Goal: Task Accomplishment & Management: Manage account settings

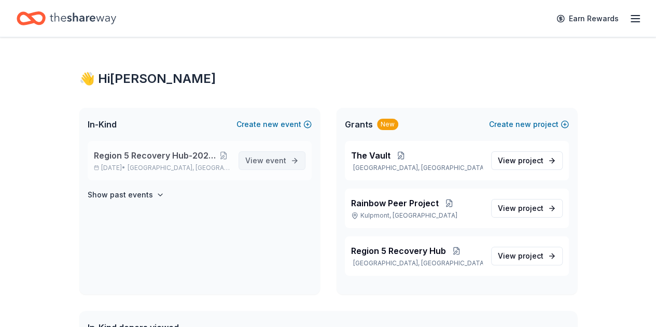
click at [291, 155] on link "View event" at bounding box center [272, 160] width 67 height 19
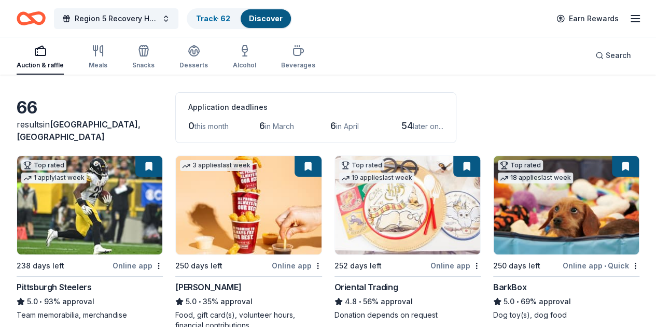
scroll to position [52, 0]
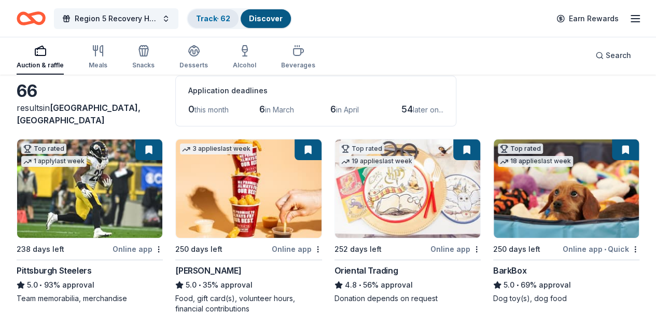
click at [207, 19] on link "Track · 62" at bounding box center [213, 18] width 34 height 9
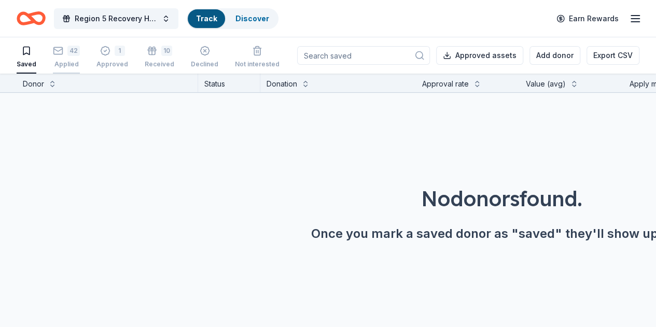
click at [63, 50] on icon "button" at bounding box center [58, 51] width 10 height 10
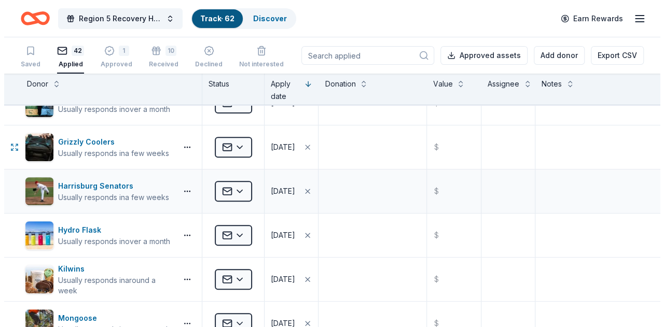
scroll to position [259, 0]
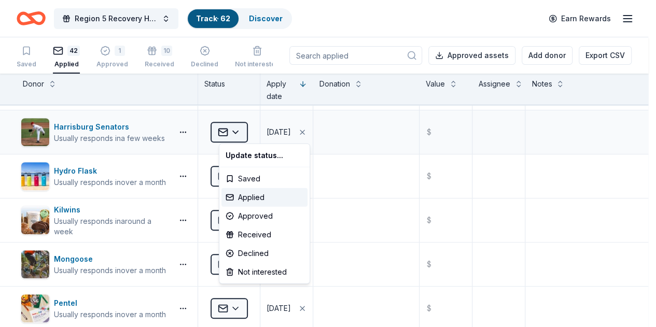
click at [250, 127] on html "Region 5 Recovery Hub-2026 Battle of The Bands Track · 62 Discover Earn Rewards…" at bounding box center [328, 163] width 656 height 327
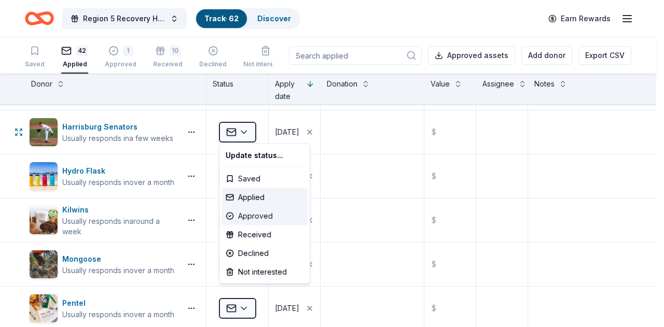
click at [255, 212] on div "Approved" at bounding box center [264, 216] width 86 height 19
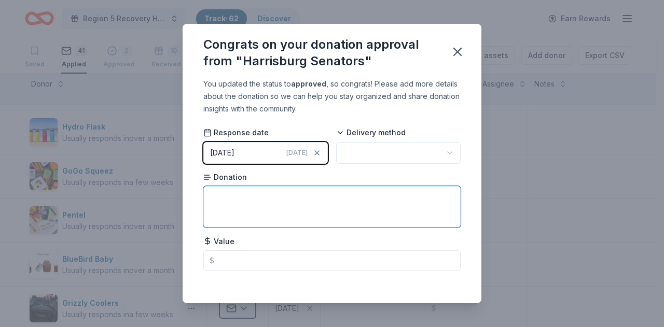
click at [356, 206] on textarea at bounding box center [331, 206] width 257 height 41
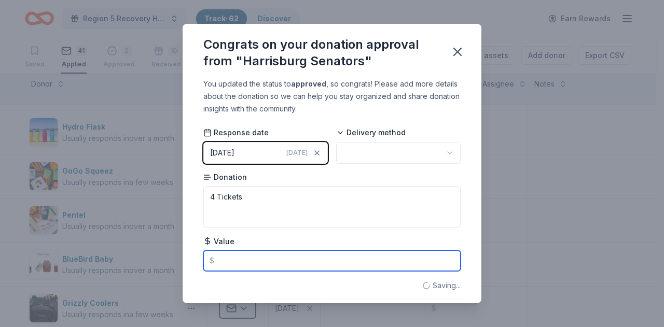
type textarea "4"
type input "52"
type textarea "4 Tickets"
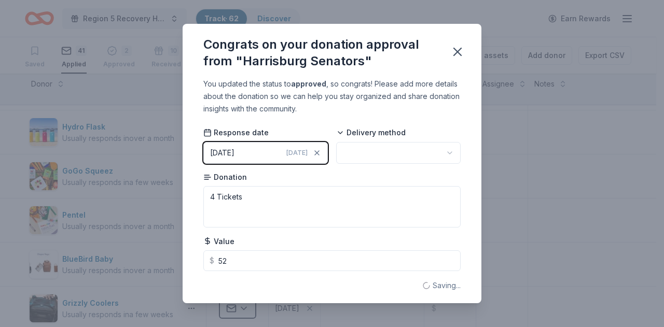
type input "52.00"
click at [413, 162] on body "Region 5 Recovery Hub-2026 Battle of The Bands Track · 62 Discover Earn Rewards…" at bounding box center [328, 163] width 656 height 327
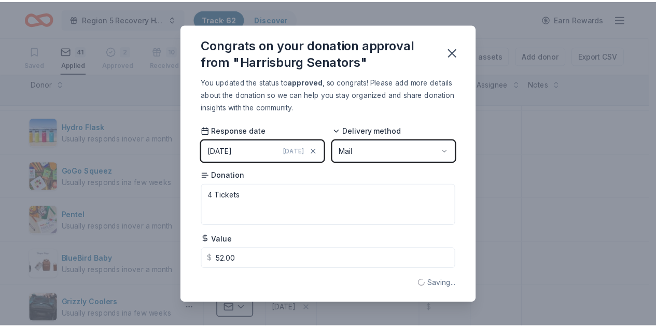
scroll to position [5, 0]
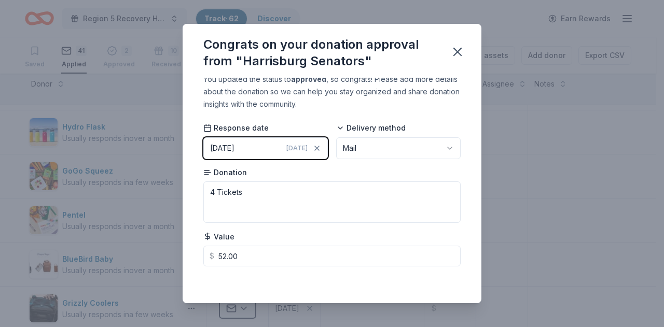
drag, startPoint x: 463, startPoint y: 47, endPoint x: 563, endPoint y: 149, distance: 142.6
click at [463, 47] on icon "button" at bounding box center [457, 52] width 15 height 15
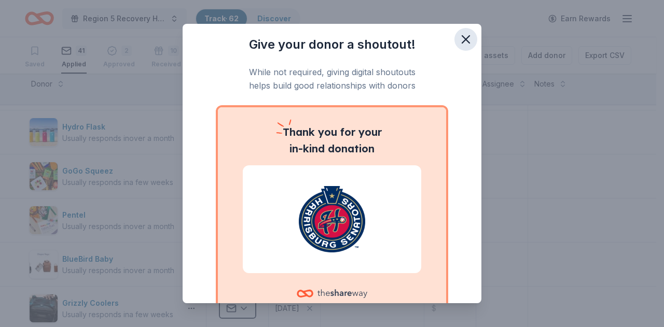
click at [461, 40] on icon "button" at bounding box center [465, 39] width 15 height 15
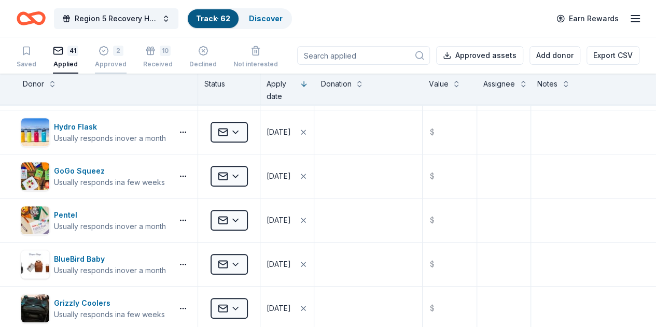
click at [123, 61] on div "Approved" at bounding box center [111, 58] width 32 height 8
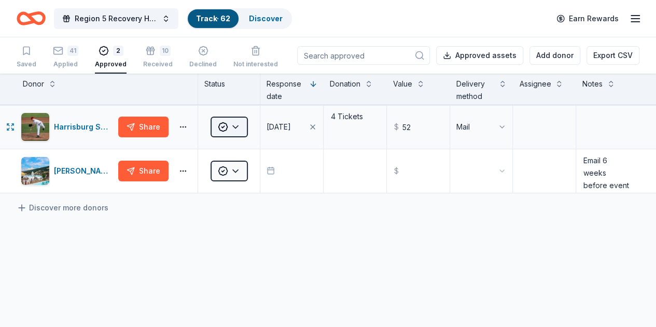
click at [249, 126] on html "Region 5 Recovery Hub-2026 Battle of The Bands Track · 62 Discover Earn Rewards…" at bounding box center [328, 163] width 656 height 327
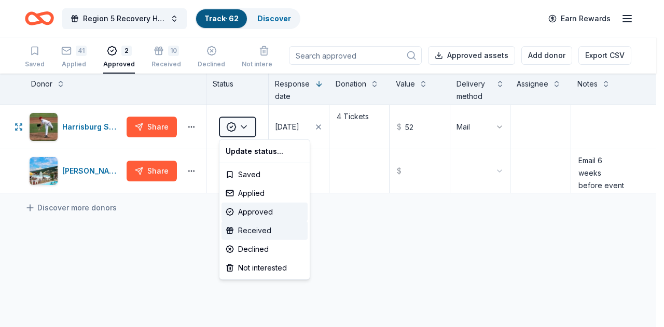
click at [258, 222] on div "Received" at bounding box center [264, 230] width 86 height 19
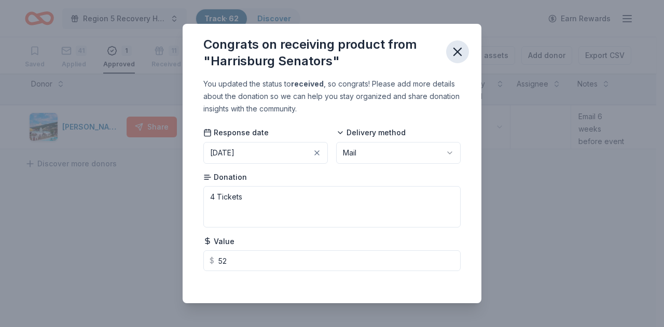
click at [455, 52] on icon "button" at bounding box center [457, 51] width 7 height 7
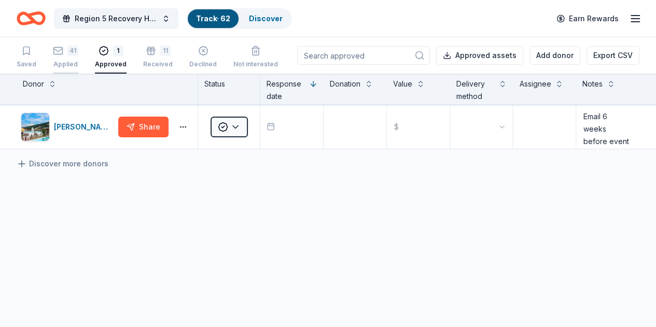
click at [78, 65] on div "Applied" at bounding box center [65, 64] width 25 height 8
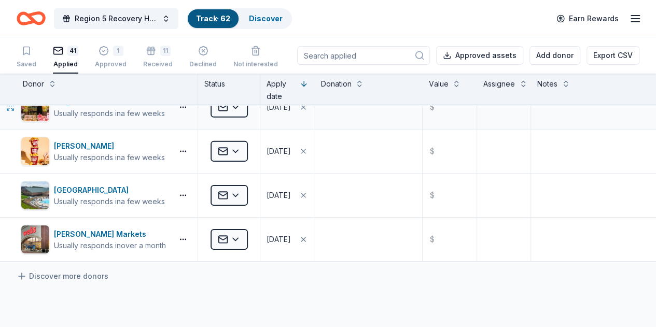
scroll to position [1659, 0]
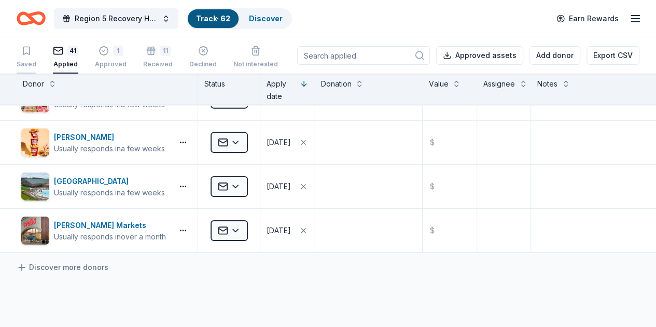
click at [36, 58] on div "Saved" at bounding box center [27, 57] width 20 height 23
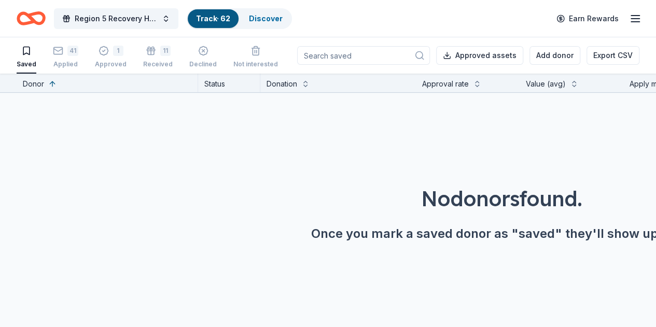
click at [42, 22] on icon "Home" at bounding box center [36, 18] width 16 height 10
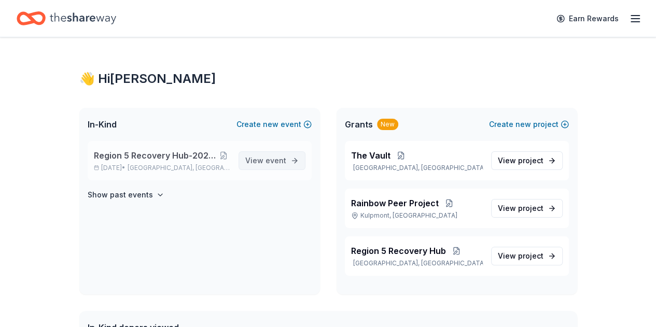
click at [290, 166] on link "View event" at bounding box center [272, 160] width 67 height 19
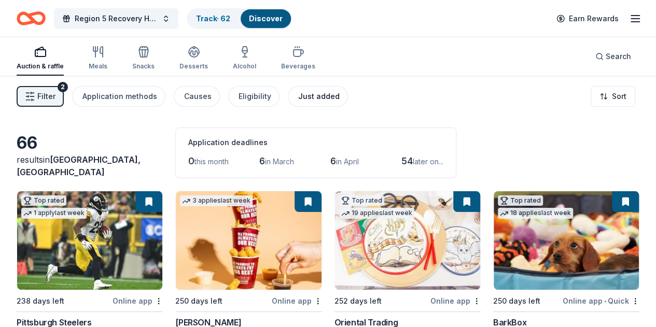
click at [311, 97] on div "Just added" at bounding box center [318, 96] width 41 height 12
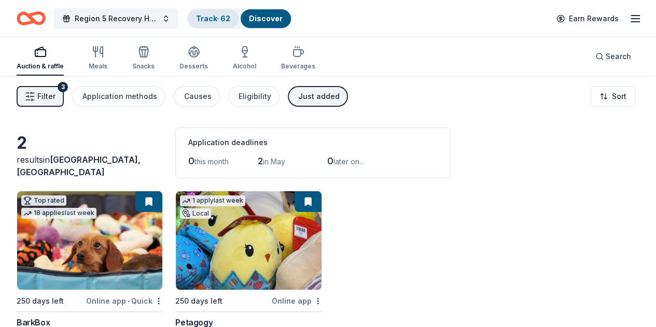
click at [215, 16] on link "Track · 62" at bounding box center [213, 18] width 34 height 9
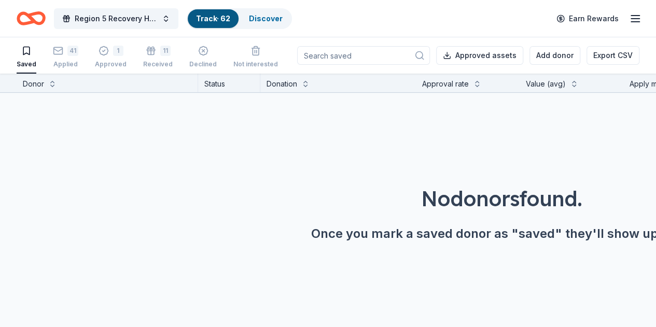
click at [218, 22] on link "Track · 62" at bounding box center [213, 18] width 34 height 9
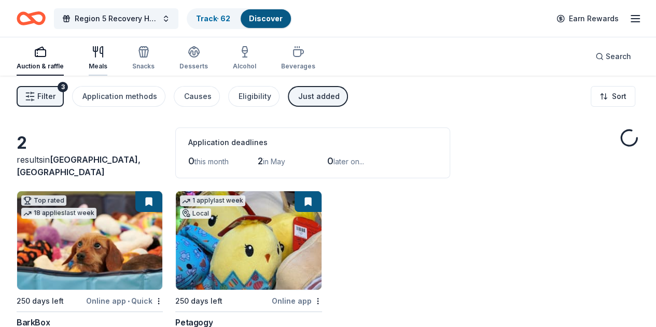
click at [107, 59] on div "Meals" at bounding box center [98, 58] width 19 height 25
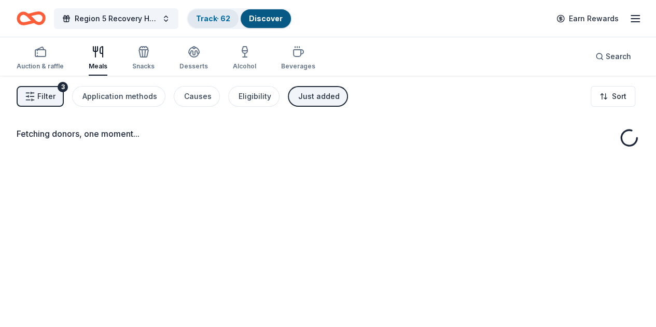
click at [228, 14] on link "Track · 62" at bounding box center [213, 18] width 34 height 9
click at [219, 18] on link "Track · 62" at bounding box center [213, 18] width 34 height 9
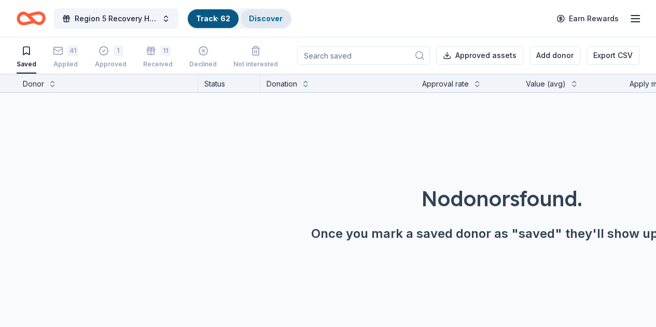
click at [270, 22] on link "Discover" at bounding box center [266, 18] width 34 height 9
